Goal: Find specific page/section: Find specific page/section

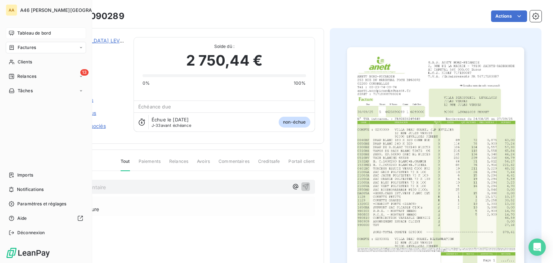
click at [26, 33] on span "Tableau de bord" at bounding box center [33, 33] width 33 height 6
